Goal: Transaction & Acquisition: Book appointment/travel/reservation

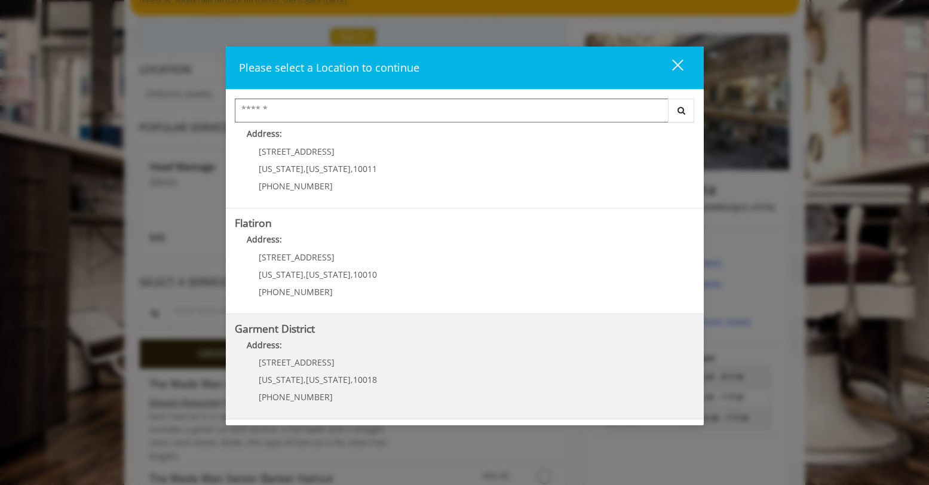
scroll to position [119, 0]
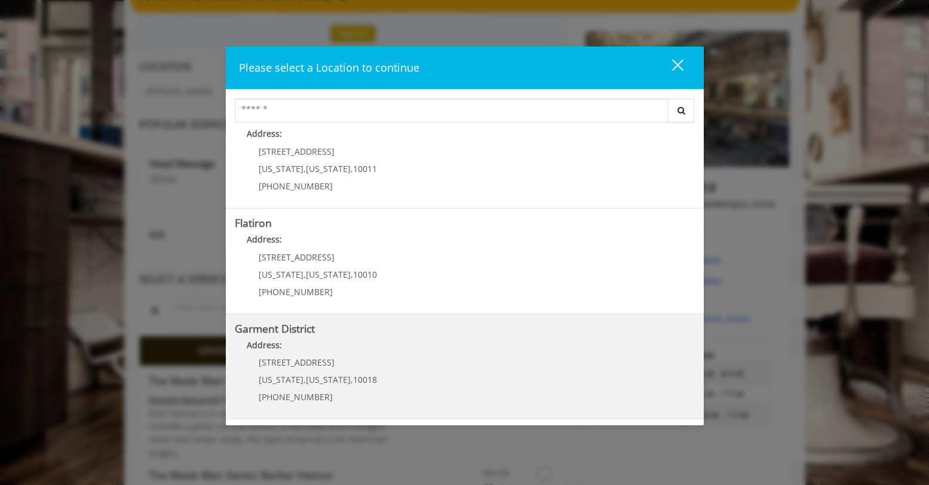
click at [377, 346] on District "Address:" at bounding box center [465, 348] width 460 height 19
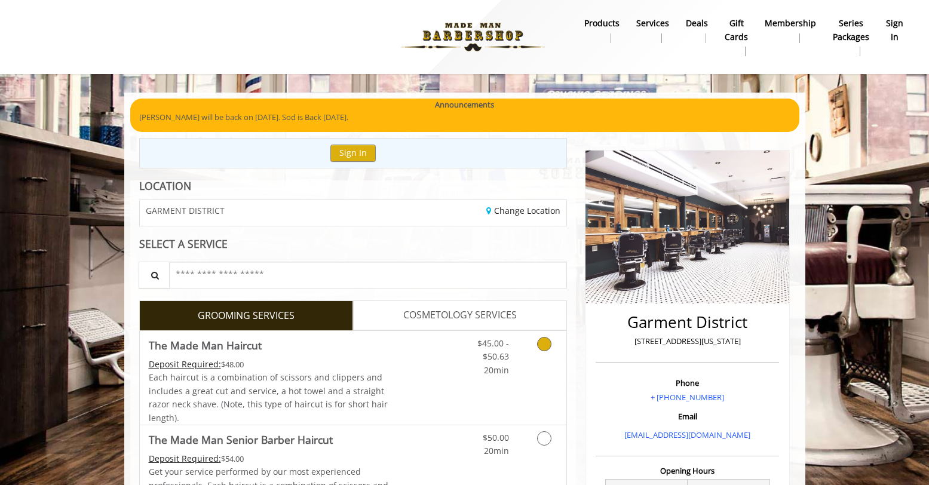
click at [548, 350] on icon "Grooming services" at bounding box center [544, 344] width 14 height 14
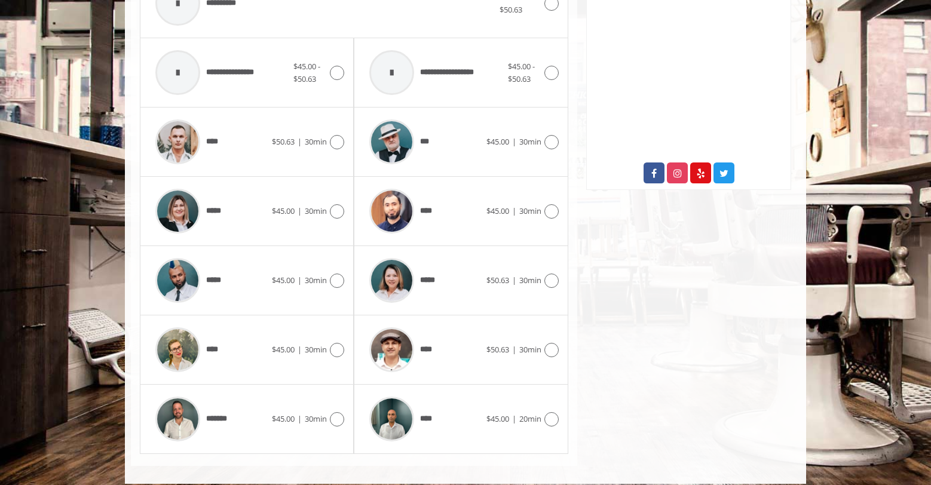
scroll to position [565, 0]
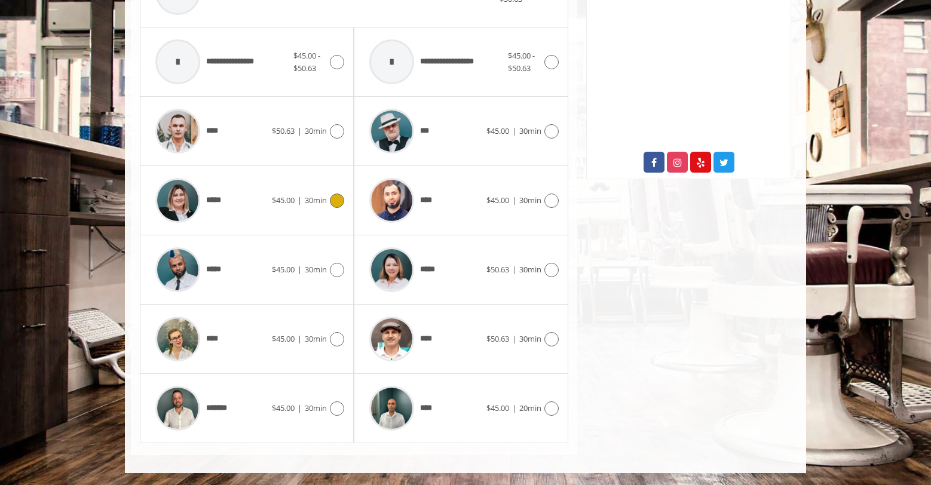
click at [340, 201] on icon at bounding box center [337, 201] width 14 height 14
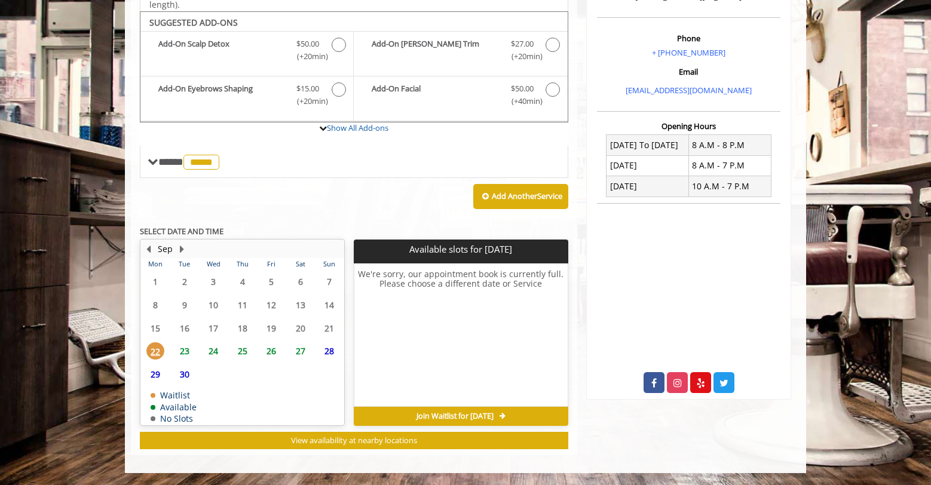
scroll to position [345, 0]
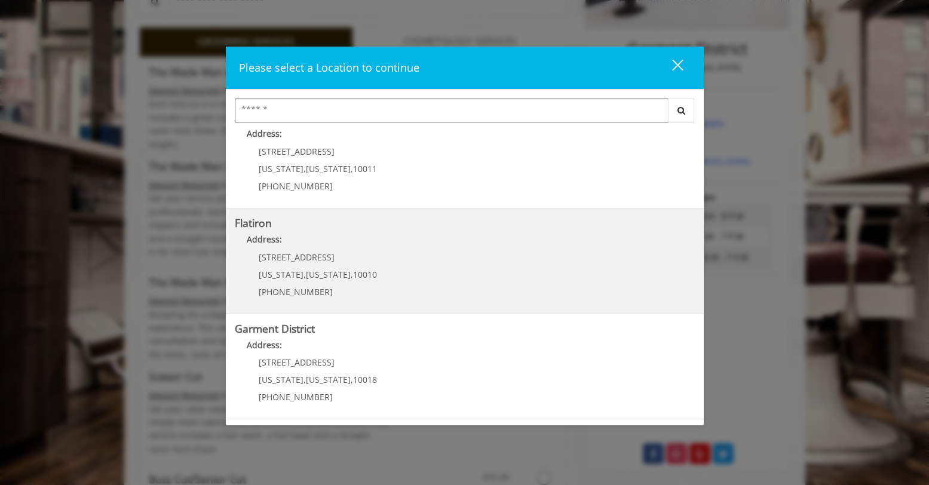
scroll to position [299, 0]
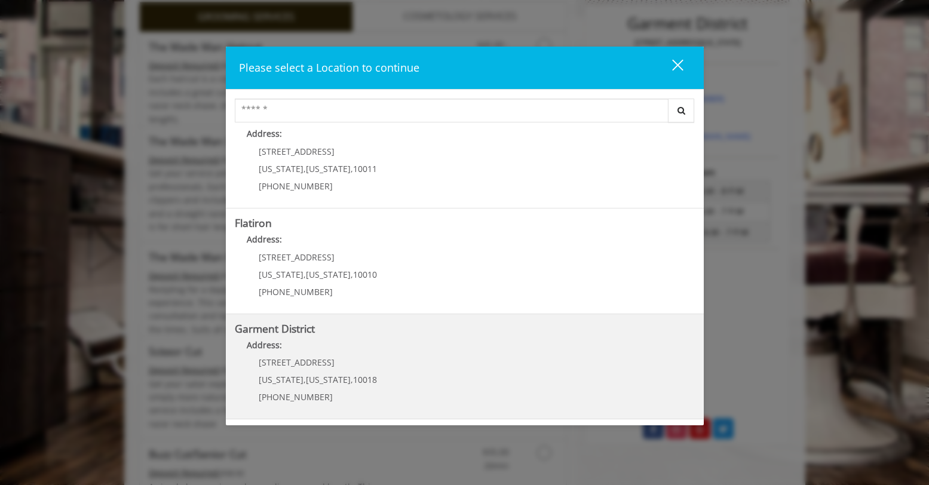
click at [329, 349] on District "Address:" at bounding box center [465, 348] width 460 height 19
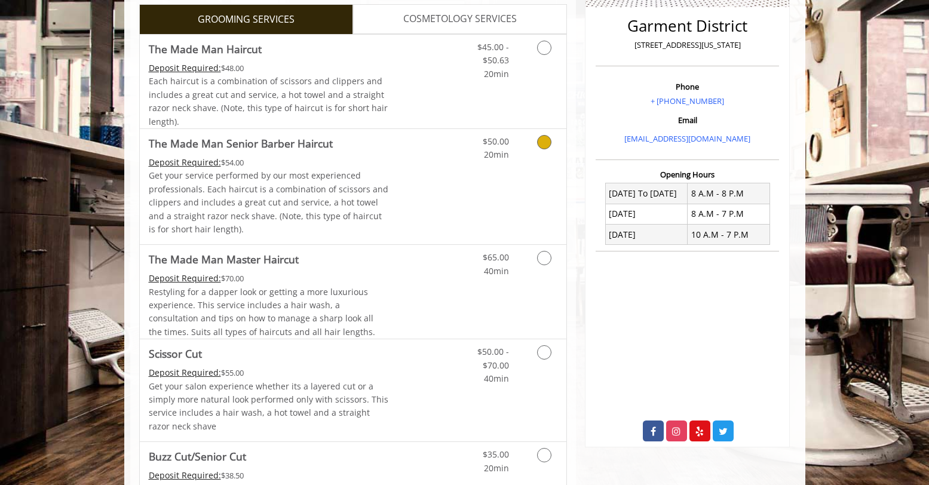
scroll to position [299, 0]
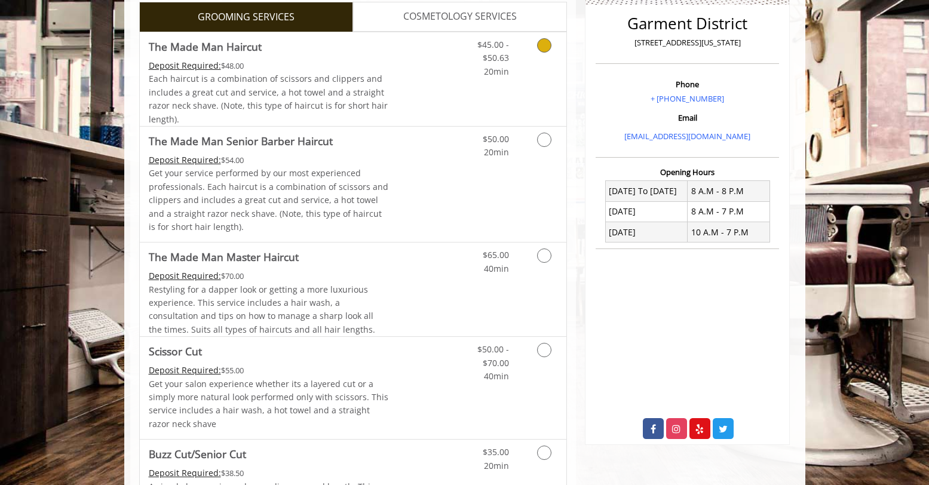
click at [552, 50] on link "Grooming services" at bounding box center [542, 55] width 30 height 46
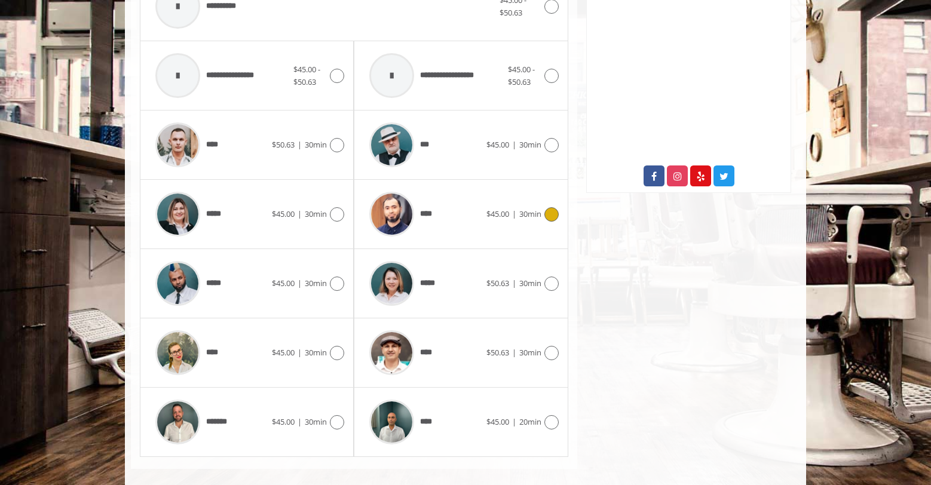
scroll to position [565, 0]
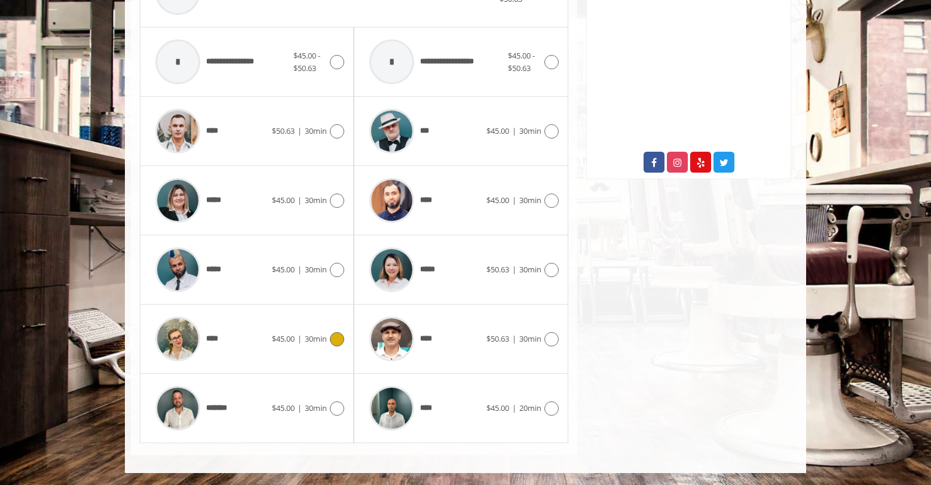
click at [325, 341] on span "30min" at bounding box center [316, 338] width 22 height 11
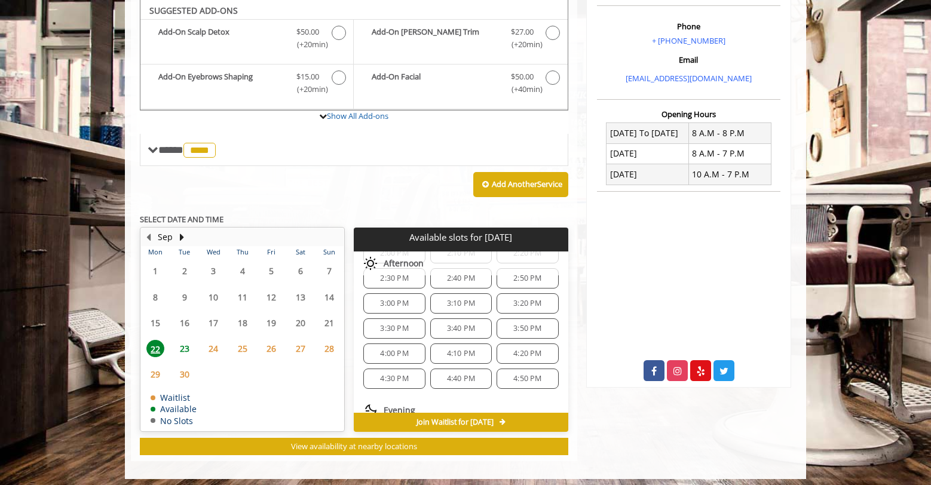
scroll to position [239, 0]
click at [513, 320] on span "3:50 PM" at bounding box center [527, 320] width 28 height 10
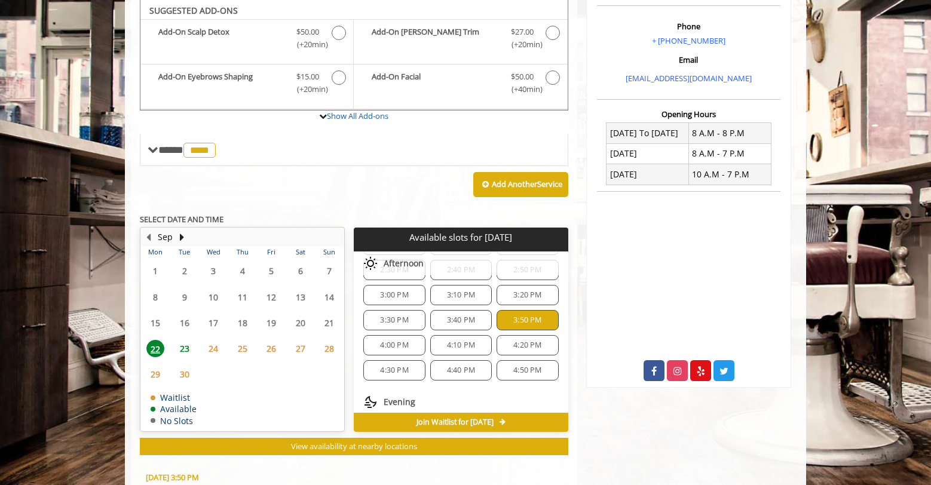
scroll to position [578, 0]
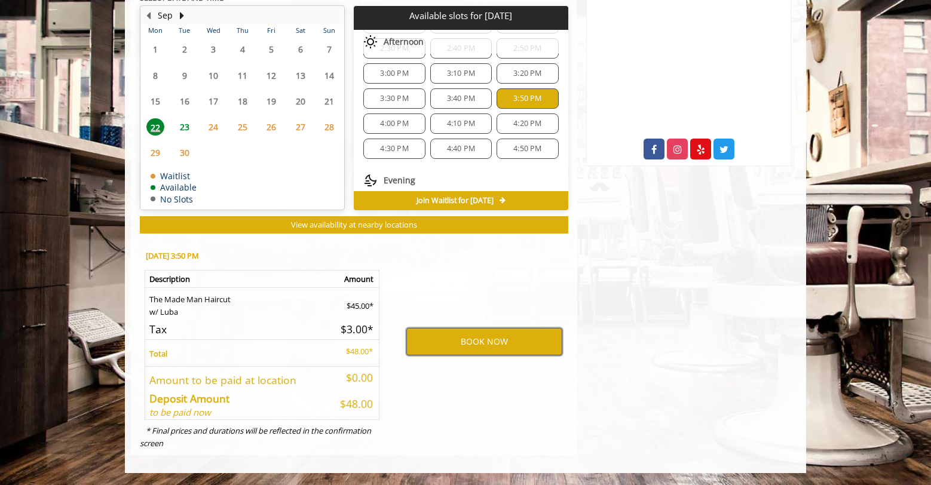
click at [459, 338] on button "BOOK NOW" at bounding box center [484, 341] width 156 height 27
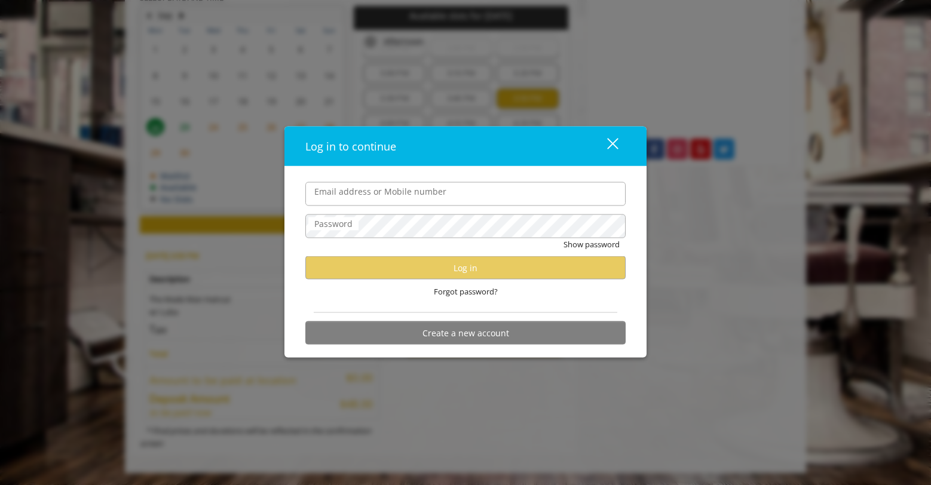
type input "**********"
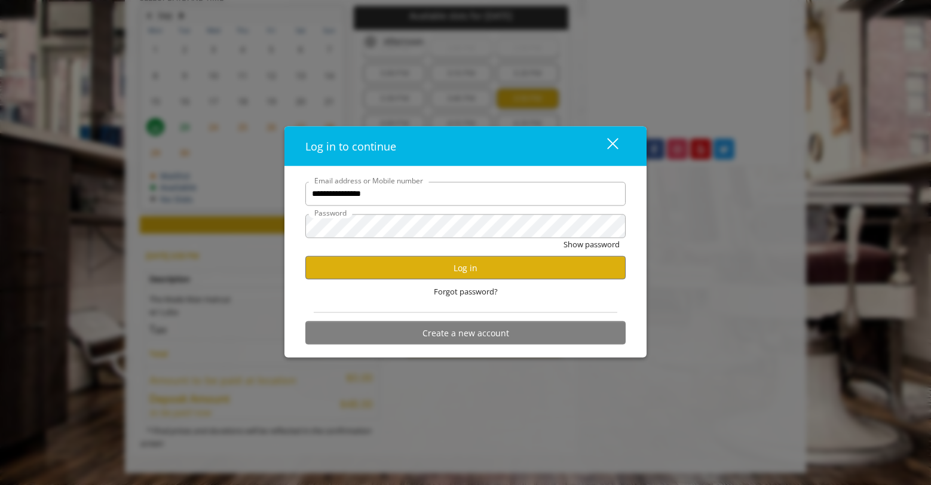
scroll to position [0, 0]
click at [453, 268] on button "Log in" at bounding box center [465, 267] width 320 height 23
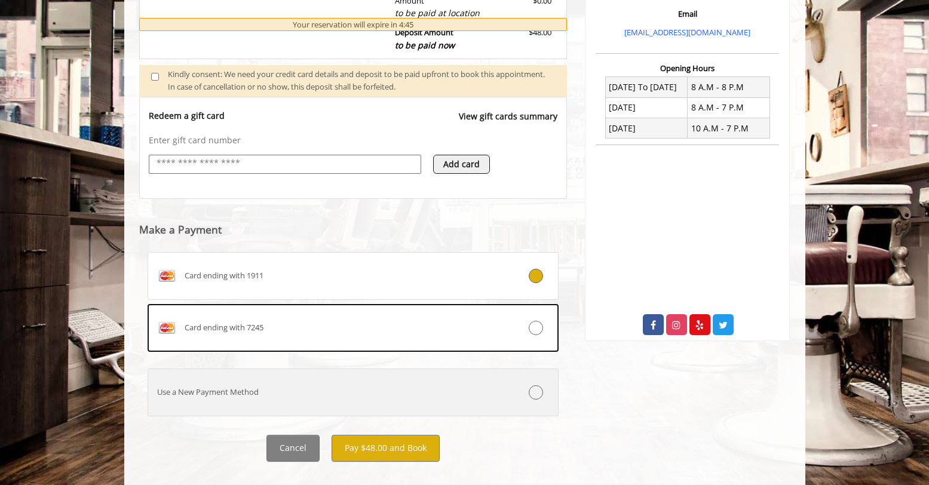
scroll to position [417, 0]
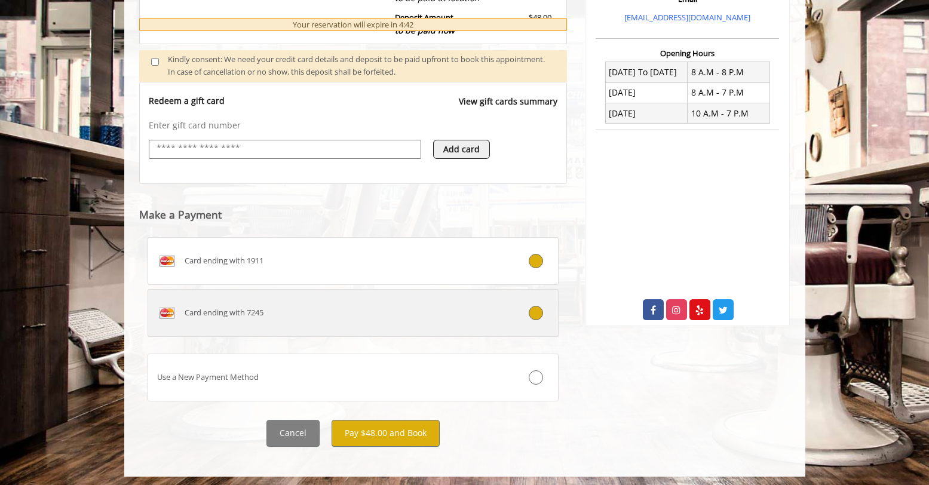
click at [538, 315] on icon at bounding box center [536, 313] width 14 height 14
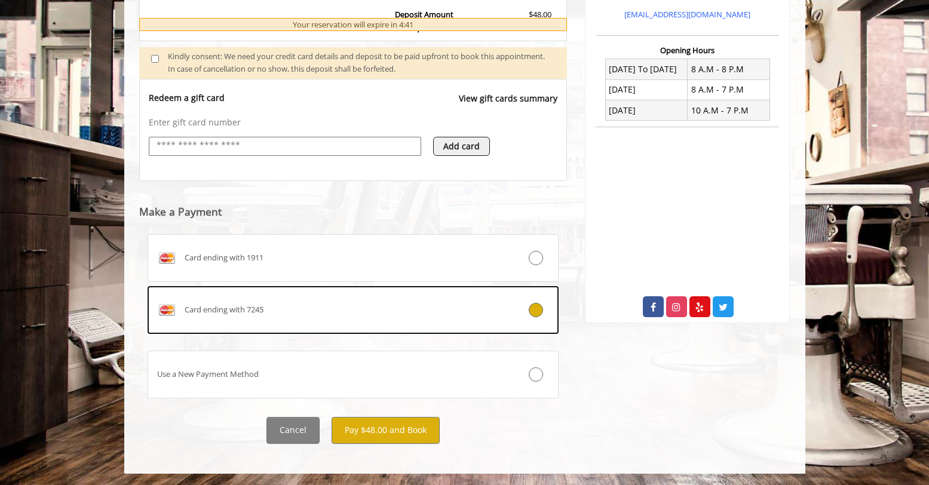
scroll to position [421, 0]
click at [389, 434] on button "Pay $48.00 and Book" at bounding box center [385, 429] width 108 height 27
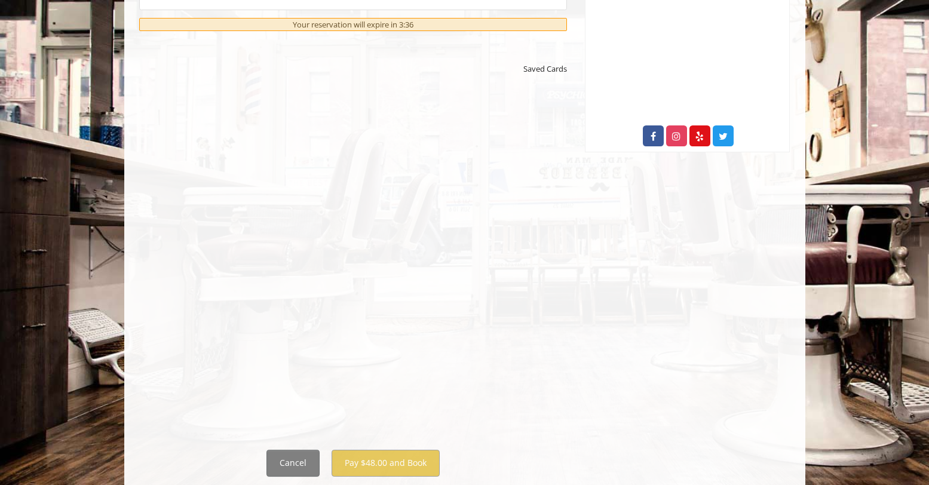
scroll to position [625, 0]
